Goal: Task Accomplishment & Management: Use online tool/utility

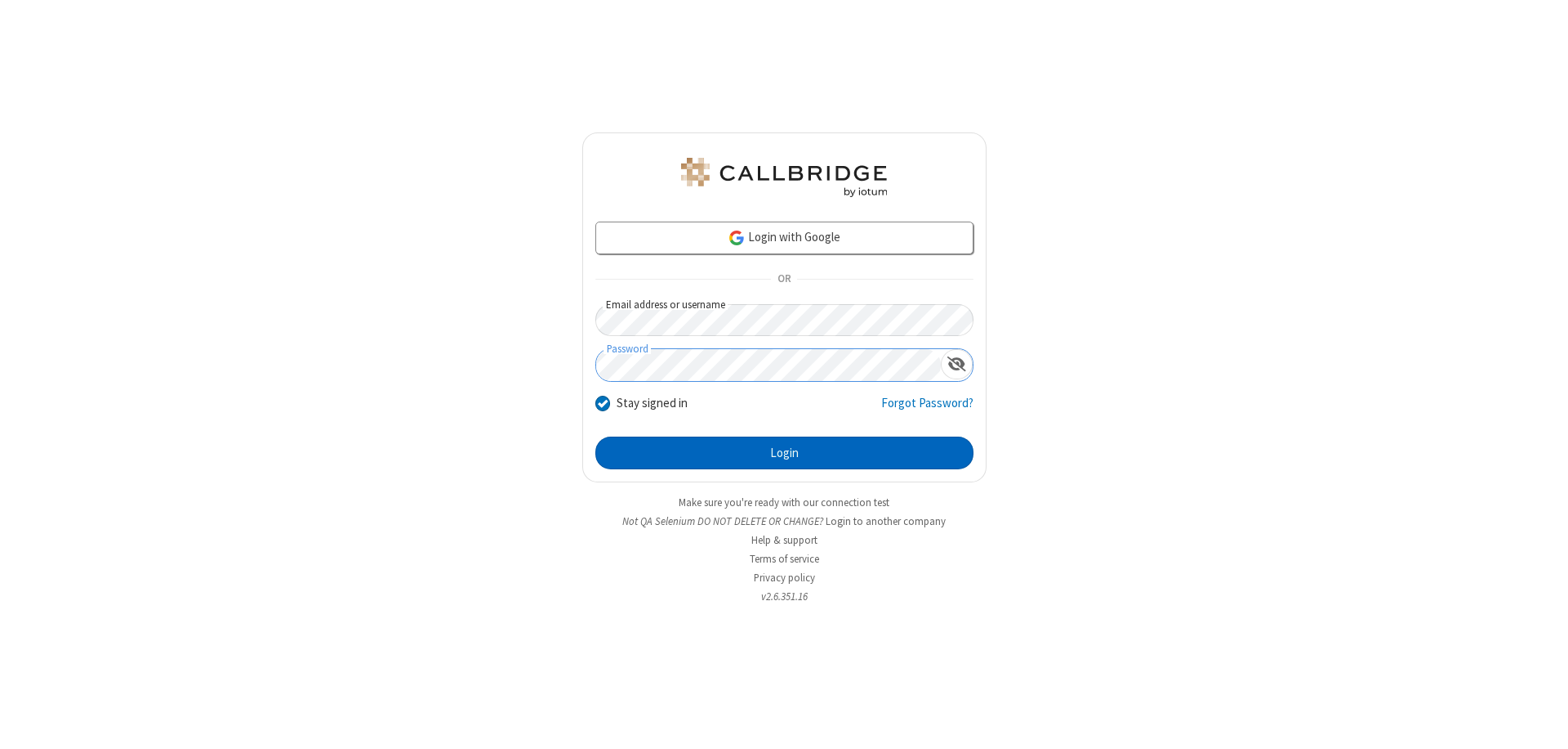
click at [784, 453] on button "Login" at bounding box center [785, 453] width 378 height 32
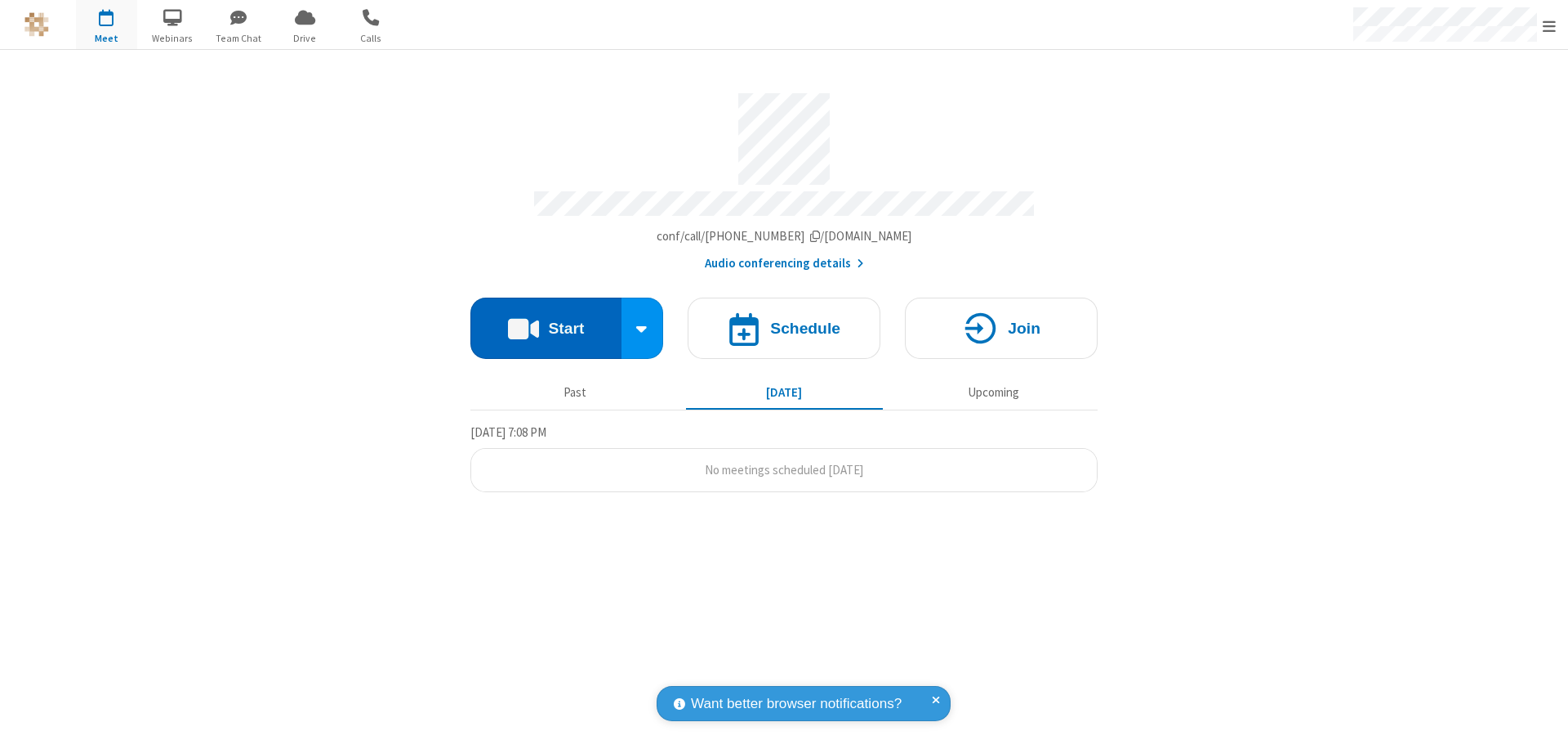
click at [545, 320] on button "Start" at bounding box center [546, 328] width 151 height 61
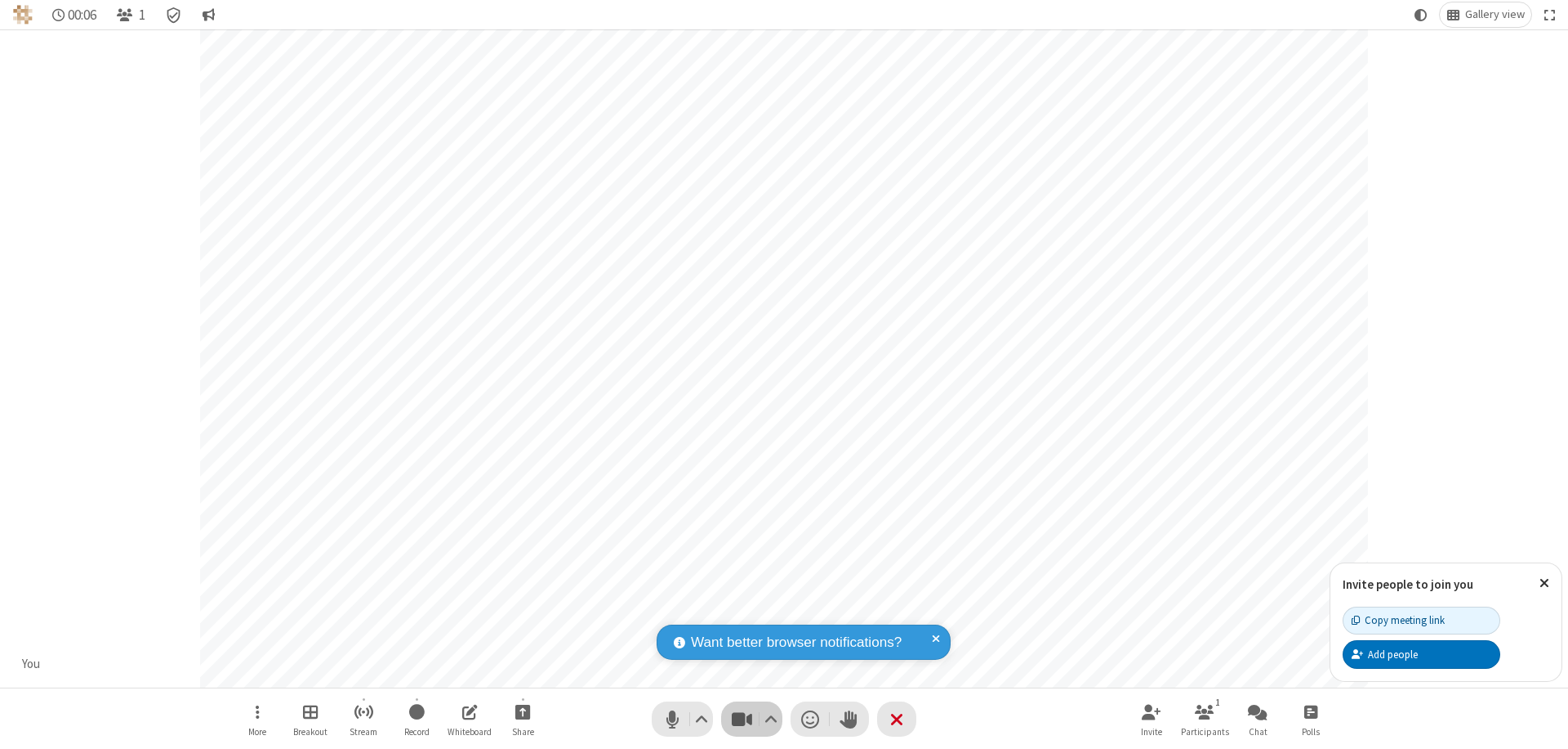
click at [742, 718] on span "Stop video (⌘+Shift+V)" at bounding box center [742, 718] width 25 height 24
click at [742, 718] on span "Start video (⌘+Shift+V)" at bounding box center [742, 718] width 25 height 24
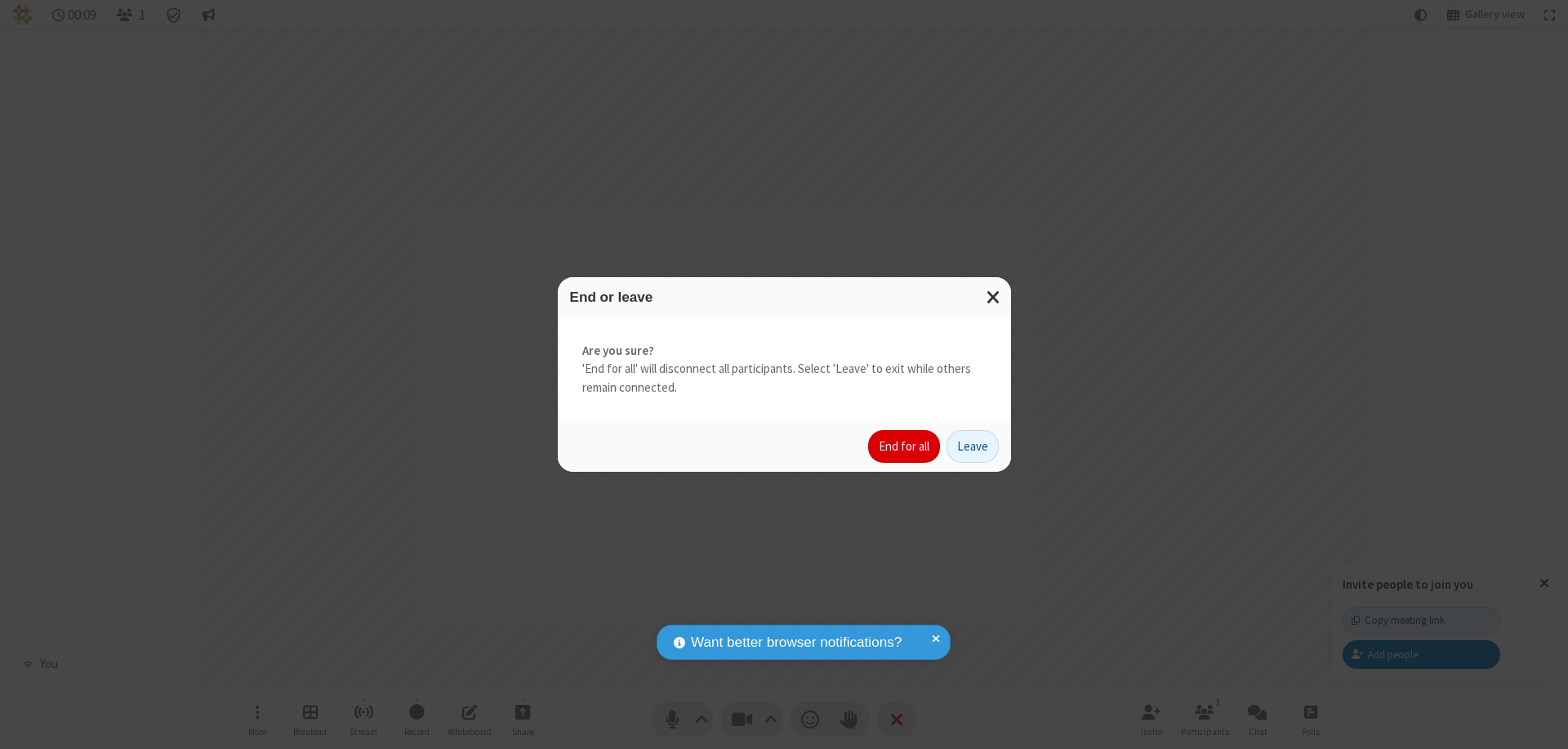
click at [905, 446] on button "End for all" at bounding box center [903, 446] width 72 height 32
